Goal: Task Accomplishment & Management: Use online tool/utility

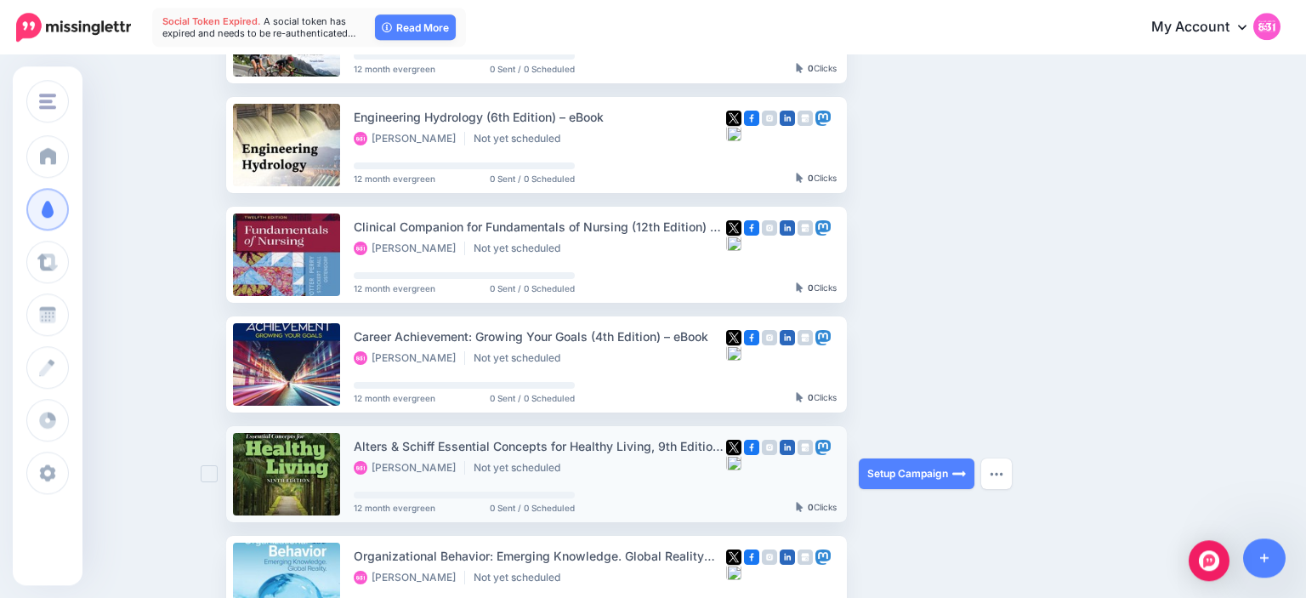
scroll to position [370, 0]
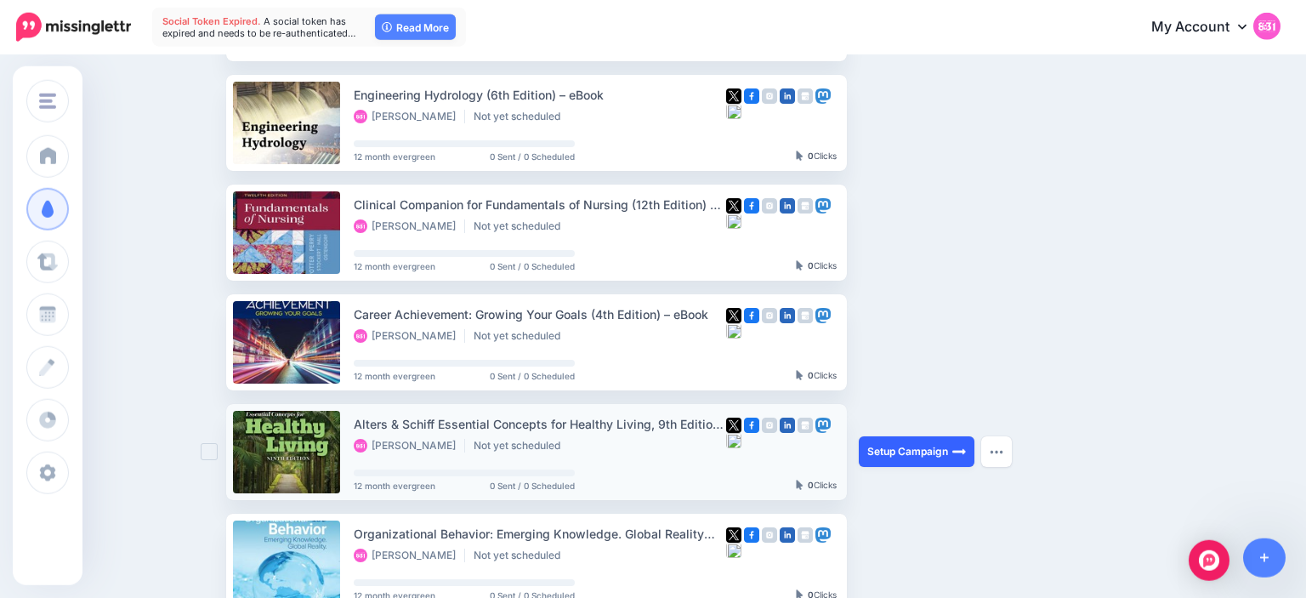
click at [900, 448] on link "Setup Campaign" at bounding box center [917, 451] width 116 height 31
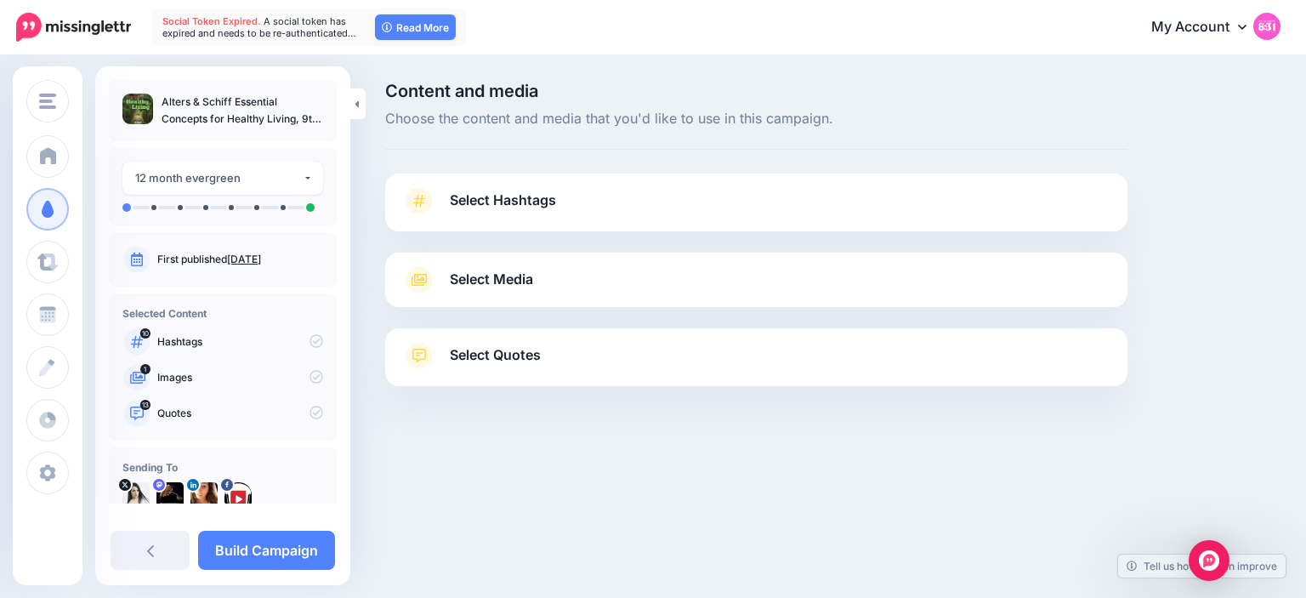
click at [542, 206] on span "Select Hashtags" at bounding box center [503, 200] width 106 height 23
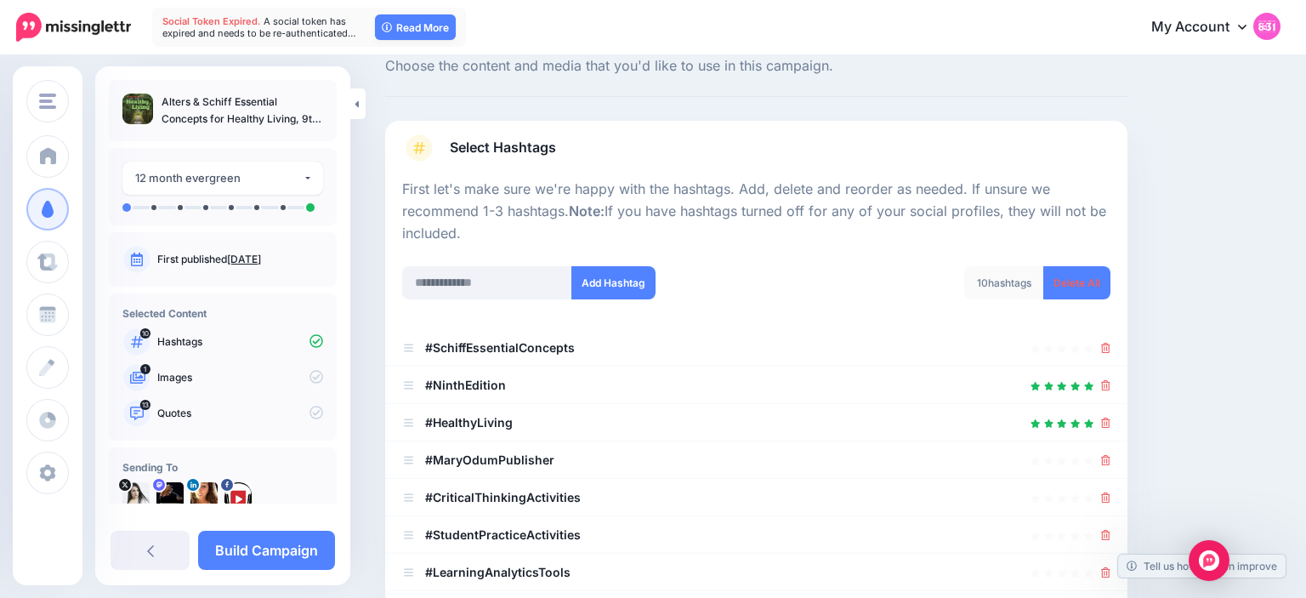
scroll to position [177, 0]
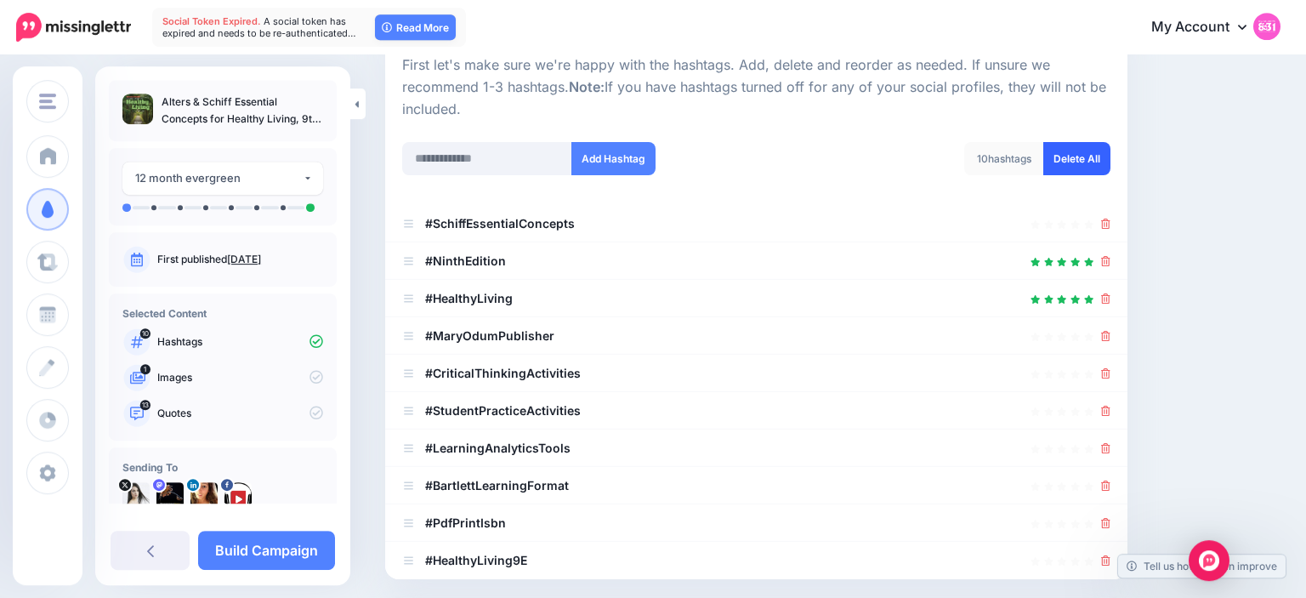
click at [1084, 156] on link "Delete All" at bounding box center [1076, 158] width 67 height 33
click at [488, 162] on input "text" at bounding box center [487, 158] width 170 height 33
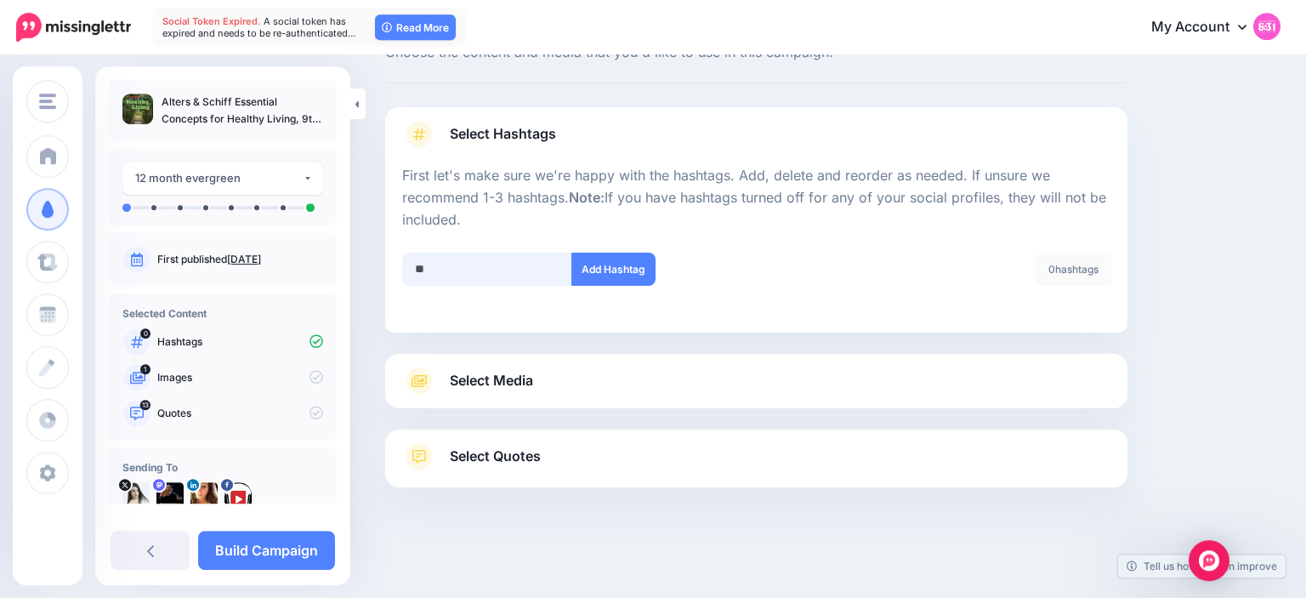
scroll to position [65, 0]
type input "**********"
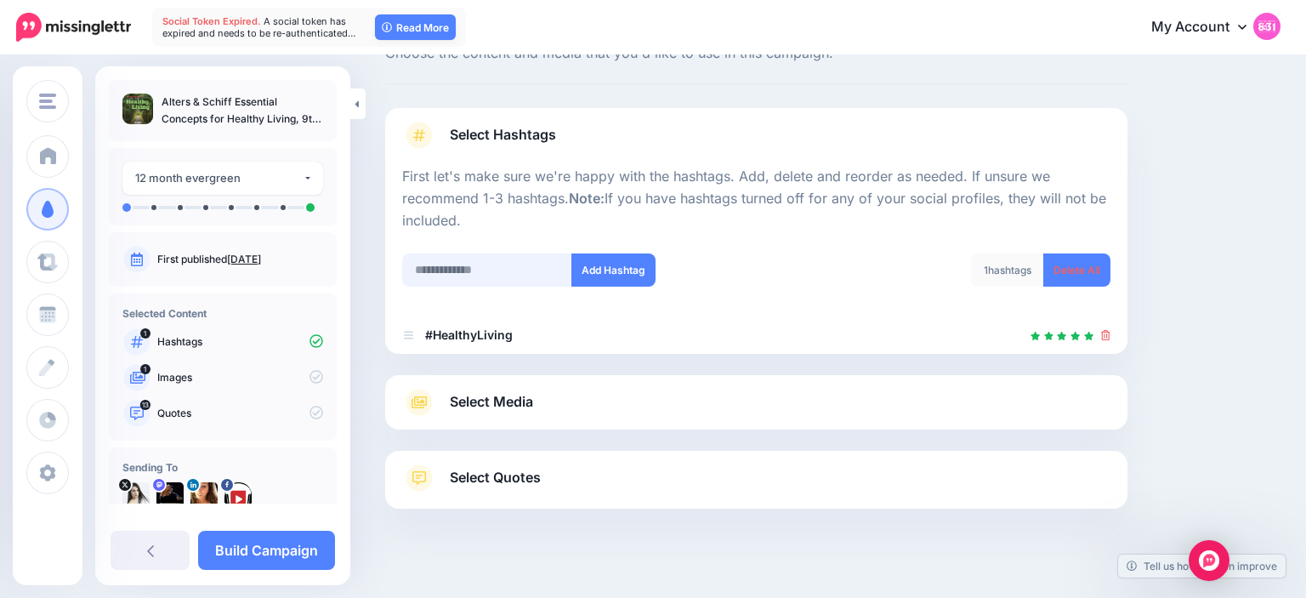
scroll to position [86, 0]
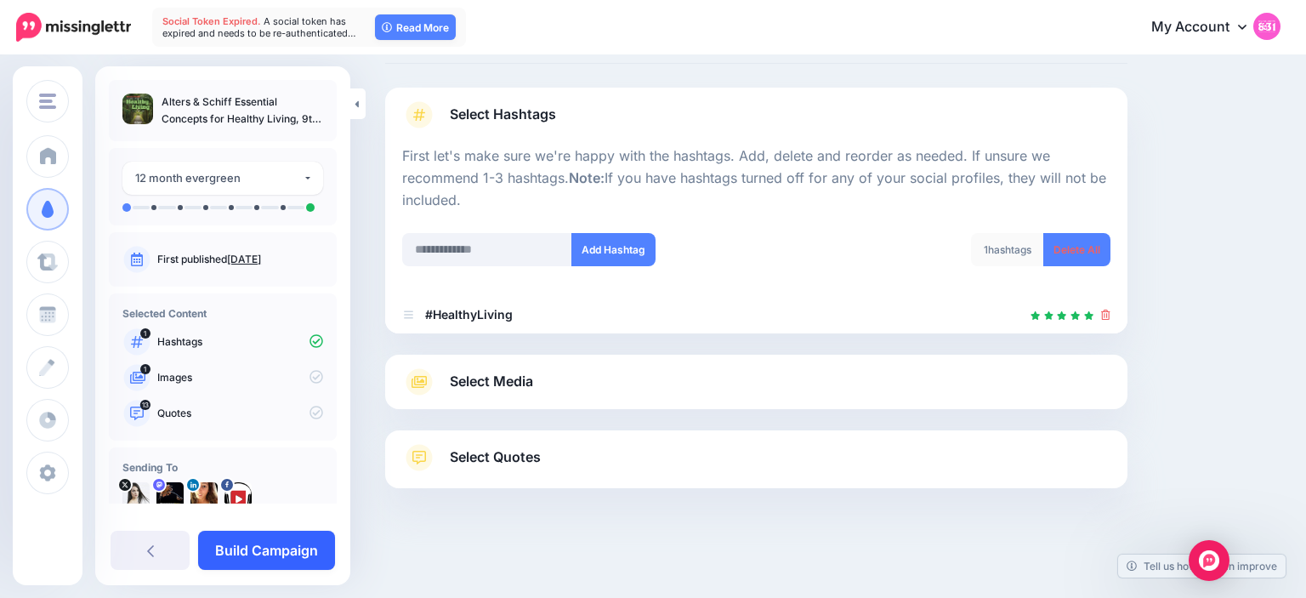
click at [288, 544] on link "Build Campaign" at bounding box center [266, 550] width 137 height 39
